Goal: Unclear: Browse casually

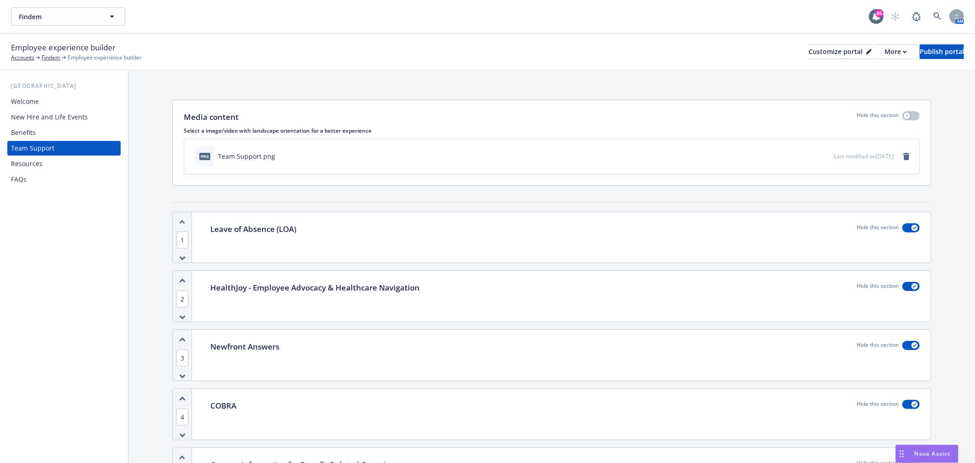
scroll to position [149, 0]
